Goal: Transaction & Acquisition: Purchase product/service

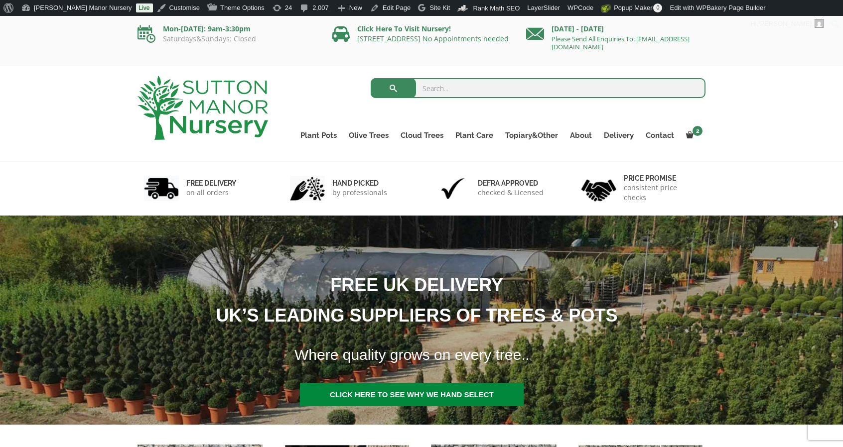
drag, startPoint x: 0, startPoint y: 0, endPoint x: 476, endPoint y: 80, distance: 482.7
click at [476, 80] on input "search" at bounding box center [537, 88] width 335 height 20
type input "soil"
click at [370, 78] on button "submit" at bounding box center [392, 88] width 45 height 20
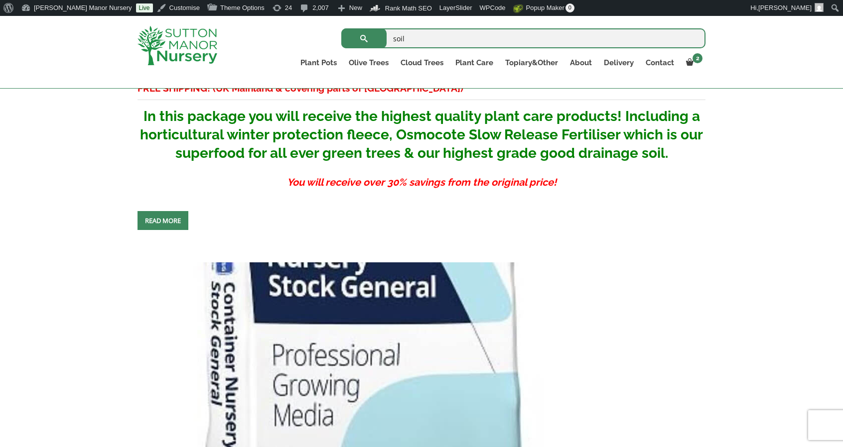
scroll to position [586, 0]
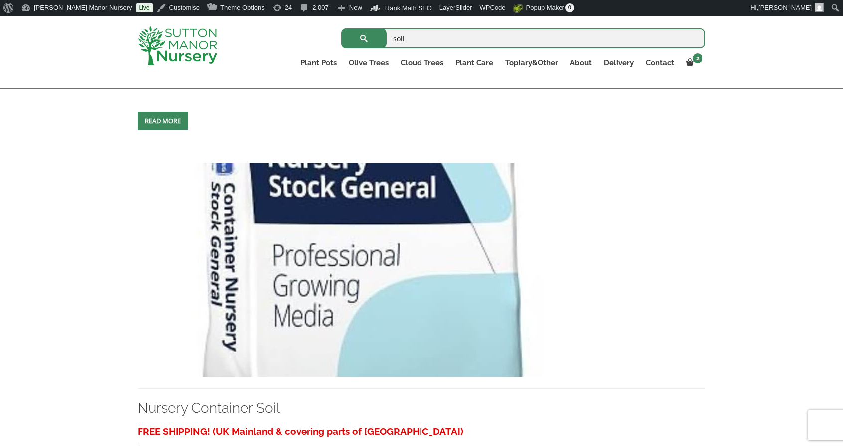
click at [329, 320] on img at bounding box center [360, 270] width 446 height 214
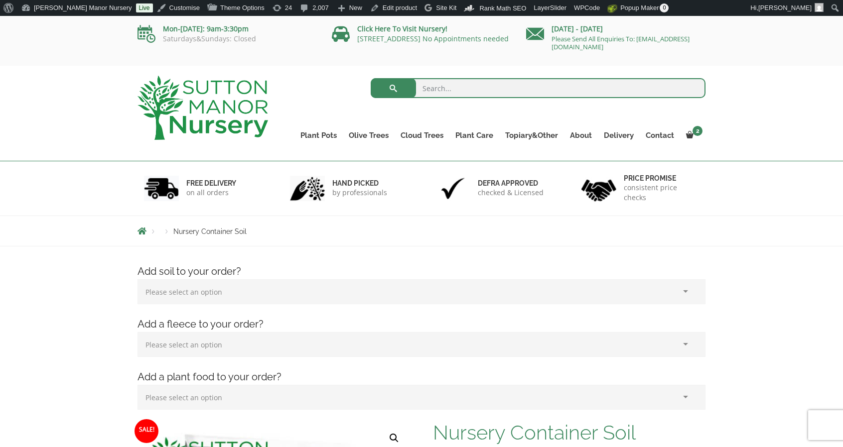
click at [216, 113] on img at bounding box center [202, 108] width 130 height 64
